Goal: Task Accomplishment & Management: Manage account settings

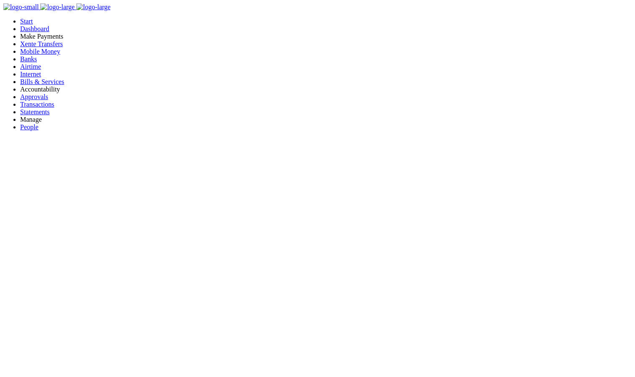
scroll to position [7, 7]
click at [32, 100] on span "Approvals" at bounding box center [34, 96] width 28 height 7
